Goal: Information Seeking & Learning: Learn about a topic

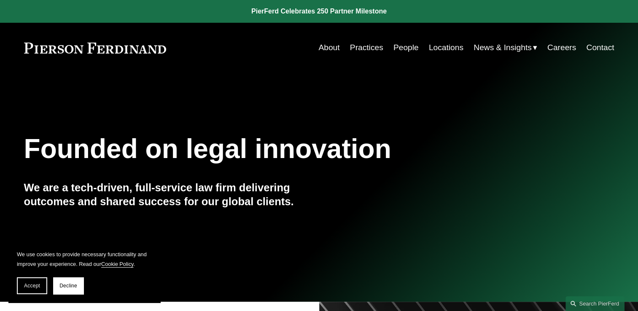
click at [398, 41] on link "People" at bounding box center [405, 48] width 25 height 16
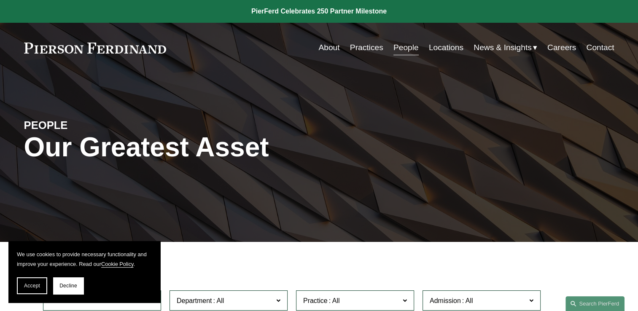
click at [319, 3] on link at bounding box center [319, 11] width 638 height 23
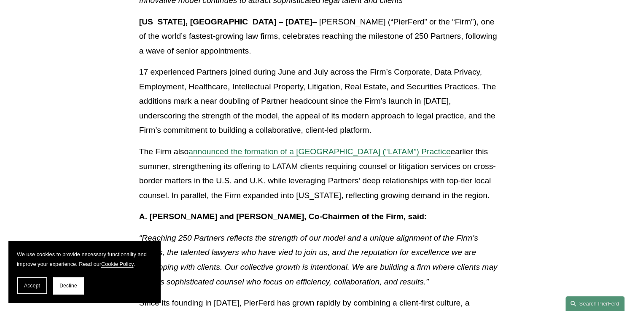
scroll to position [253, 0]
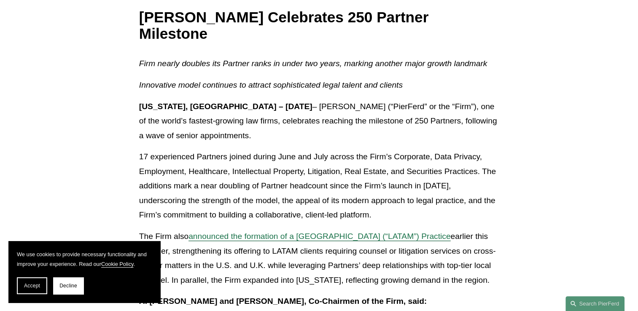
scroll to position [169, 0]
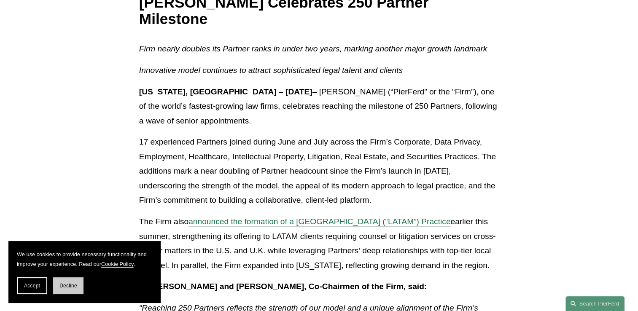
click at [67, 285] on span "Decline" at bounding box center [68, 286] width 18 height 6
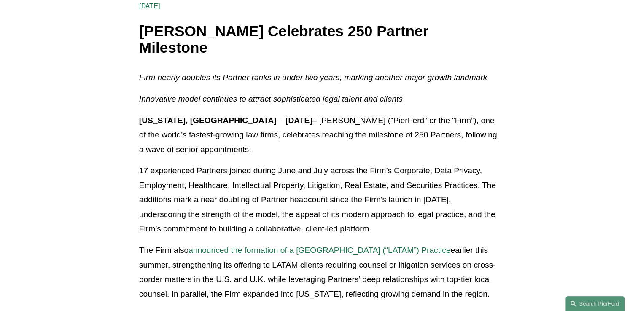
scroll to position [150, 0]
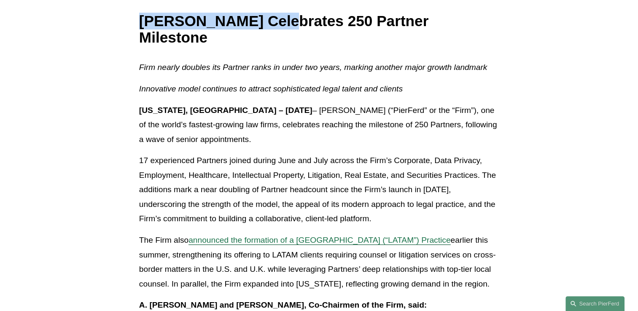
drag, startPoint x: 131, startPoint y: 19, endPoint x: 274, endPoint y: 22, distance: 142.9
copy h1 "[PERSON_NAME]"
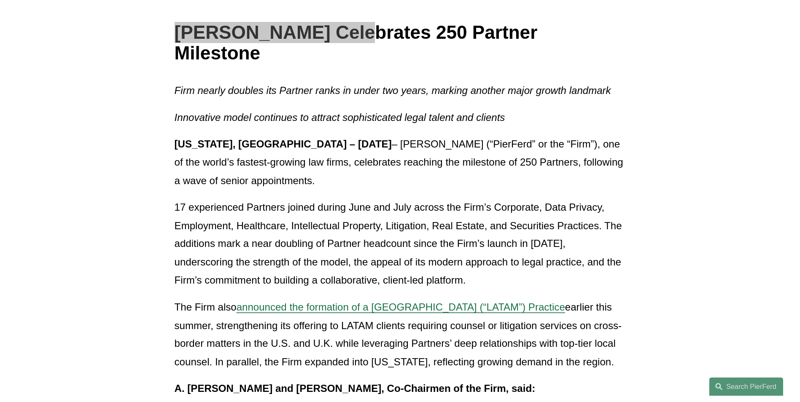
scroll to position [150, 0]
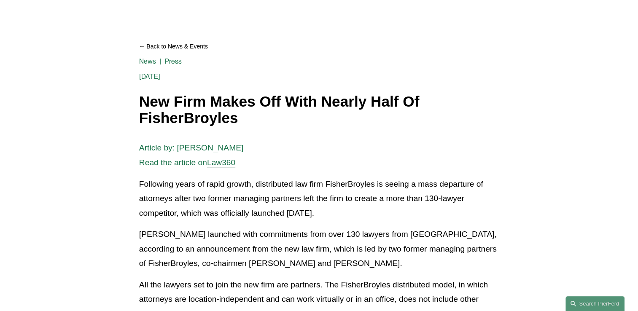
scroll to position [84, 0]
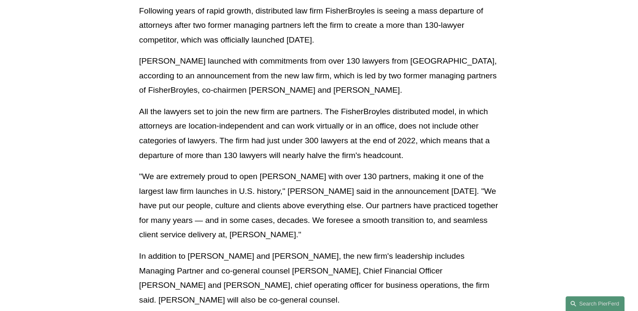
scroll to position [243, 0]
